Goal: Transaction & Acquisition: Register for event/course

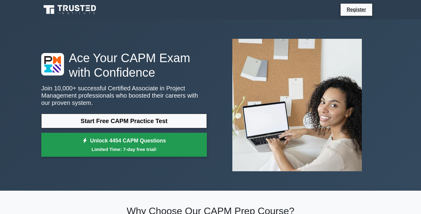
click at [158, 147] on small "Limited Time: 7-day free trial!" at bounding box center [124, 149] width 150 height 7
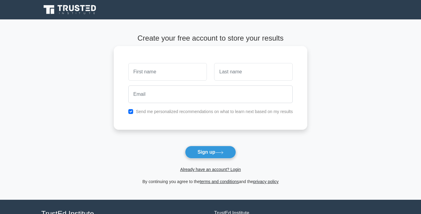
click at [167, 79] on input "text" at bounding box center [167, 72] width 79 height 18
type input "t"
click at [235, 73] on input "text" at bounding box center [253, 72] width 79 height 18
type input "g"
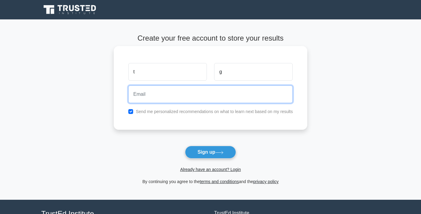
click at [217, 94] on input "email" at bounding box center [210, 94] width 165 height 18
type input "[EMAIL_ADDRESS][DOMAIN_NAME]"
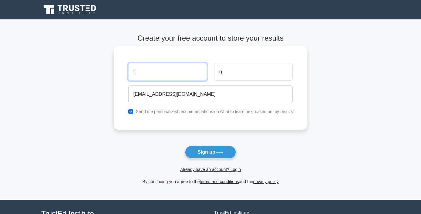
drag, startPoint x: 162, startPoint y: 73, endPoint x: 128, endPoint y: 72, distance: 34.6
click at [128, 72] on div "t" at bounding box center [168, 72] width 86 height 22
type input "[PERSON_NAME]"
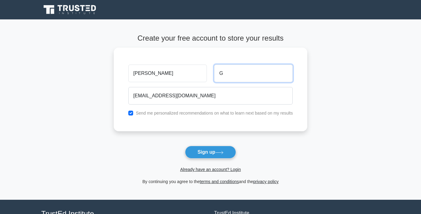
type input "G"
click at [122, 148] on form "Create your free account to store your results [PERSON_NAME] G [EMAIL_ADDRESS][…" at bounding box center [211, 109] width 194 height 151
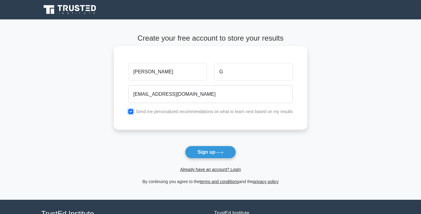
click at [132, 113] on input "checkbox" at bounding box center [130, 111] width 5 height 5
checkbox input "false"
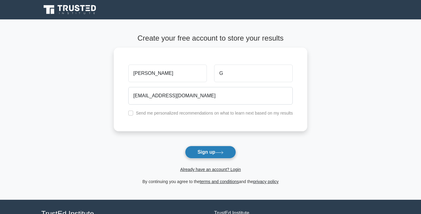
click at [195, 152] on button "Sign up" at bounding box center [210, 152] width 51 height 13
